Goal: Complete application form

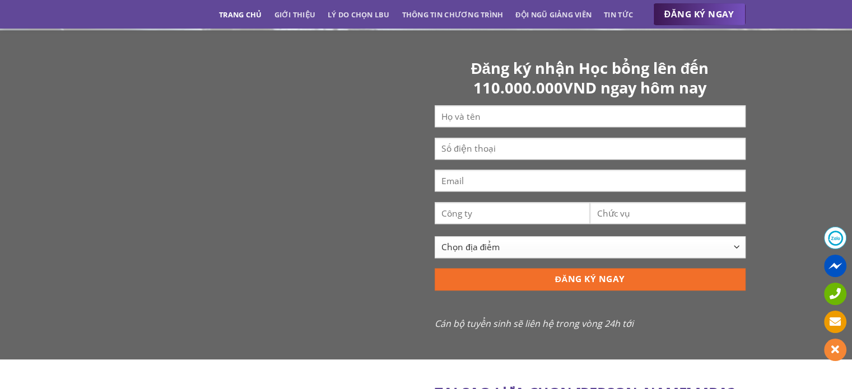
scroll to position [1075, 0]
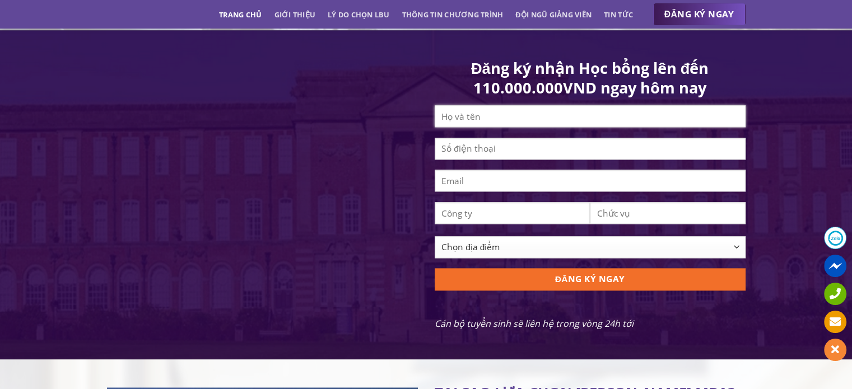
click at [493, 125] on input "Contact form" at bounding box center [590, 116] width 311 height 22
type input "[PERSON_NAME]"
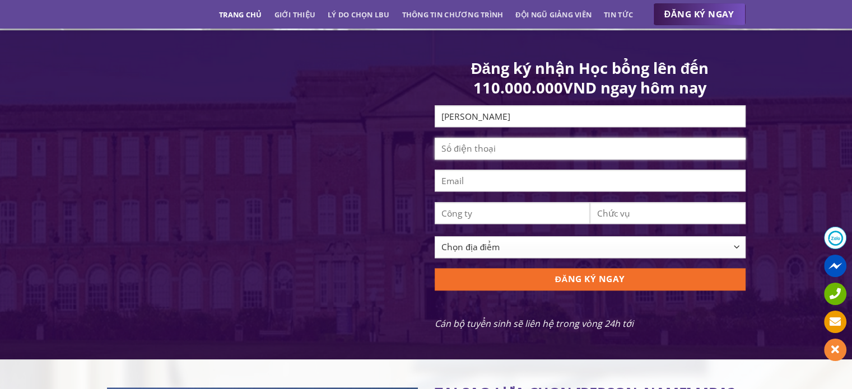
click at [498, 153] on input "Contact form" at bounding box center [590, 149] width 311 height 22
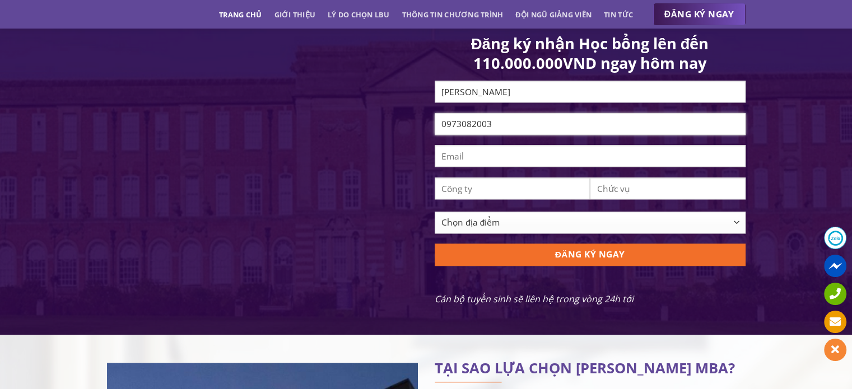
scroll to position [1101, 0]
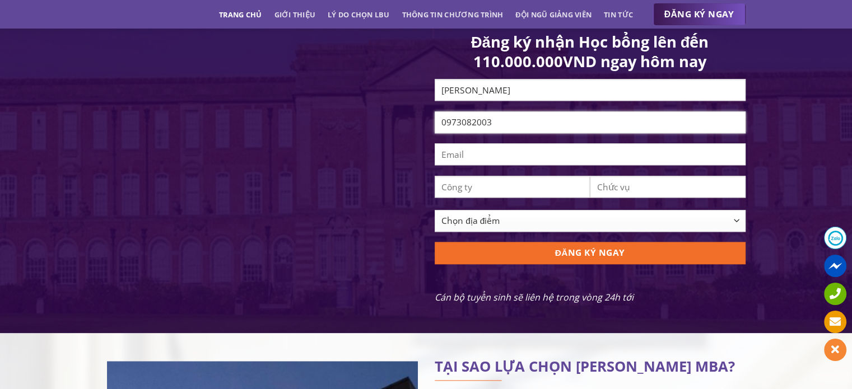
type input "0973082003"
click at [487, 161] on input "Contact form" at bounding box center [590, 154] width 311 height 22
type input "[EMAIL_ADDRESS][DOMAIN_NAME]"
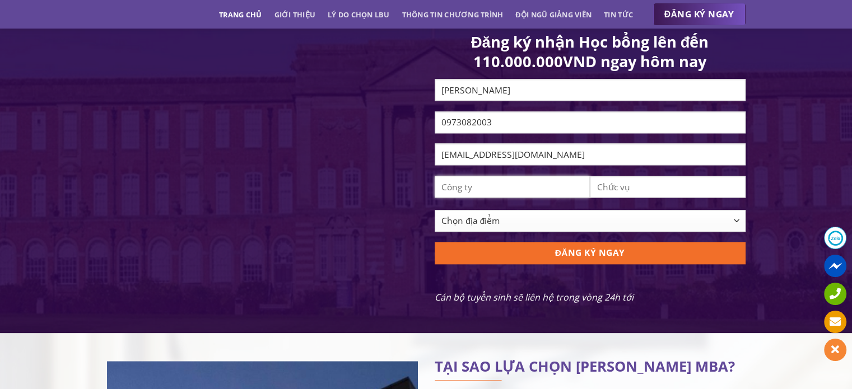
click at [496, 192] on input "Contact form" at bounding box center [513, 187] width 156 height 22
type input "Diligo"
click at [634, 198] on input "Contact form" at bounding box center [668, 187] width 156 height 22
type input "Chuyên viên C&B"
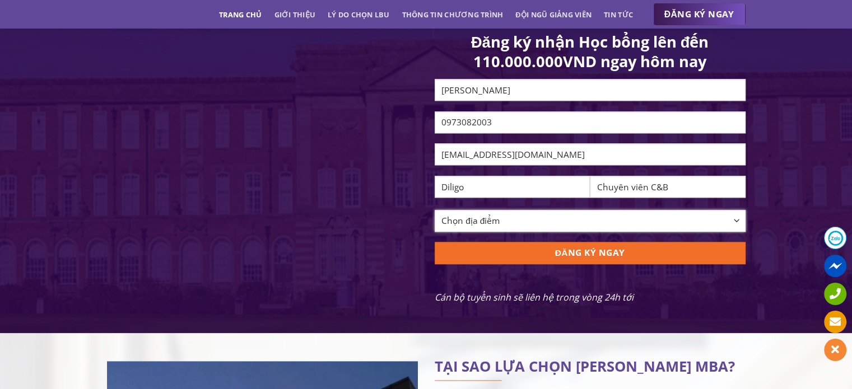
click at [739, 227] on select "Chọn địa điểm [GEOGRAPHIC_DATA] [GEOGRAPHIC_DATA] [GEOGRAPHIC_DATA] [GEOGRAPHIC…" at bounding box center [590, 221] width 311 height 22
select select "[GEOGRAPHIC_DATA]"
click at [435, 218] on select "Chọn địa điểm [GEOGRAPHIC_DATA] [GEOGRAPHIC_DATA] [GEOGRAPHIC_DATA] [GEOGRAPHIC…" at bounding box center [590, 221] width 311 height 22
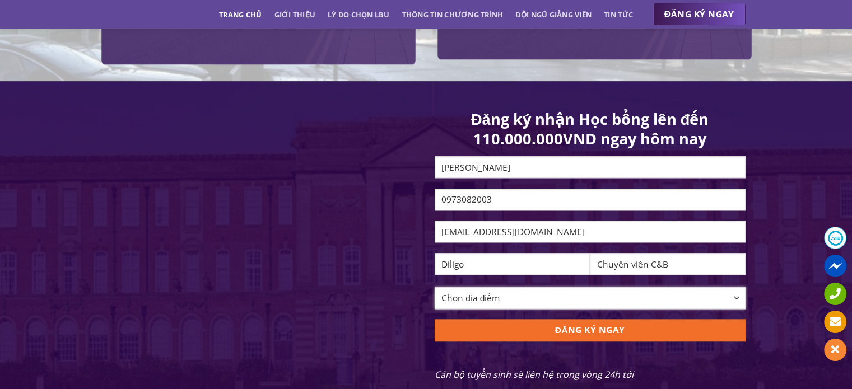
scroll to position [1025, 0]
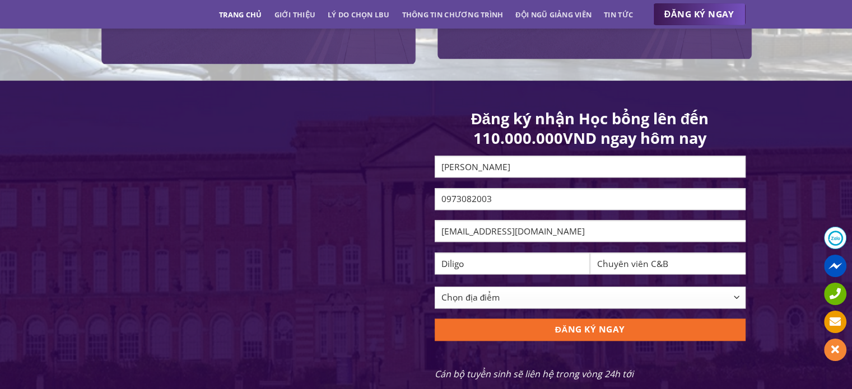
click at [838, 236] on span at bounding box center [835, 238] width 22 height 22
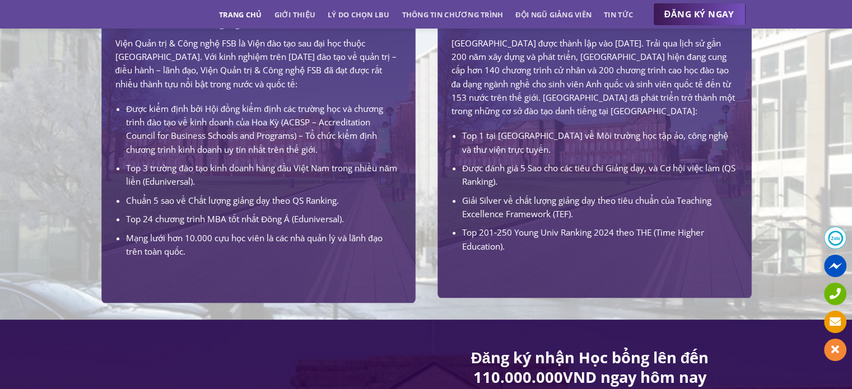
scroll to position [786, 0]
